Goal: Task Accomplishment & Management: Manage account settings

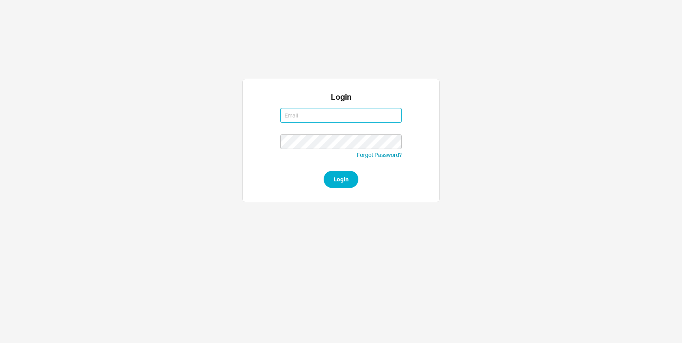
type input "[EMAIL_ADDRESS][DOMAIN_NAME]"
type input "michalt@qualitybath.com"
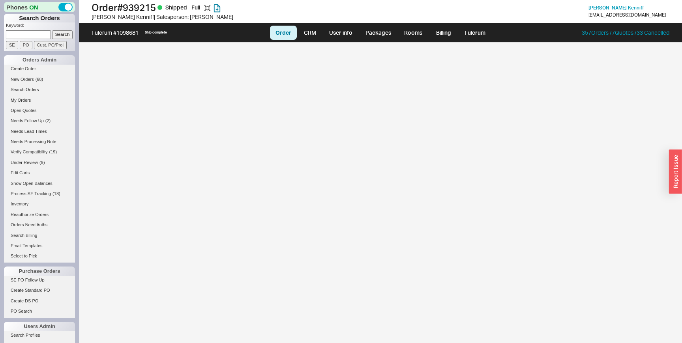
select select "LOW"
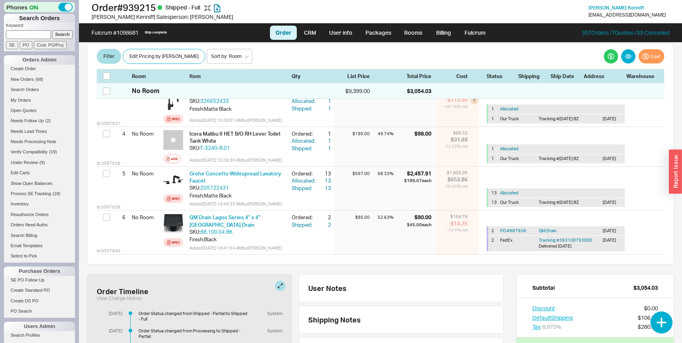
scroll to position [433, 0]
